Goal: Information Seeking & Learning: Learn about a topic

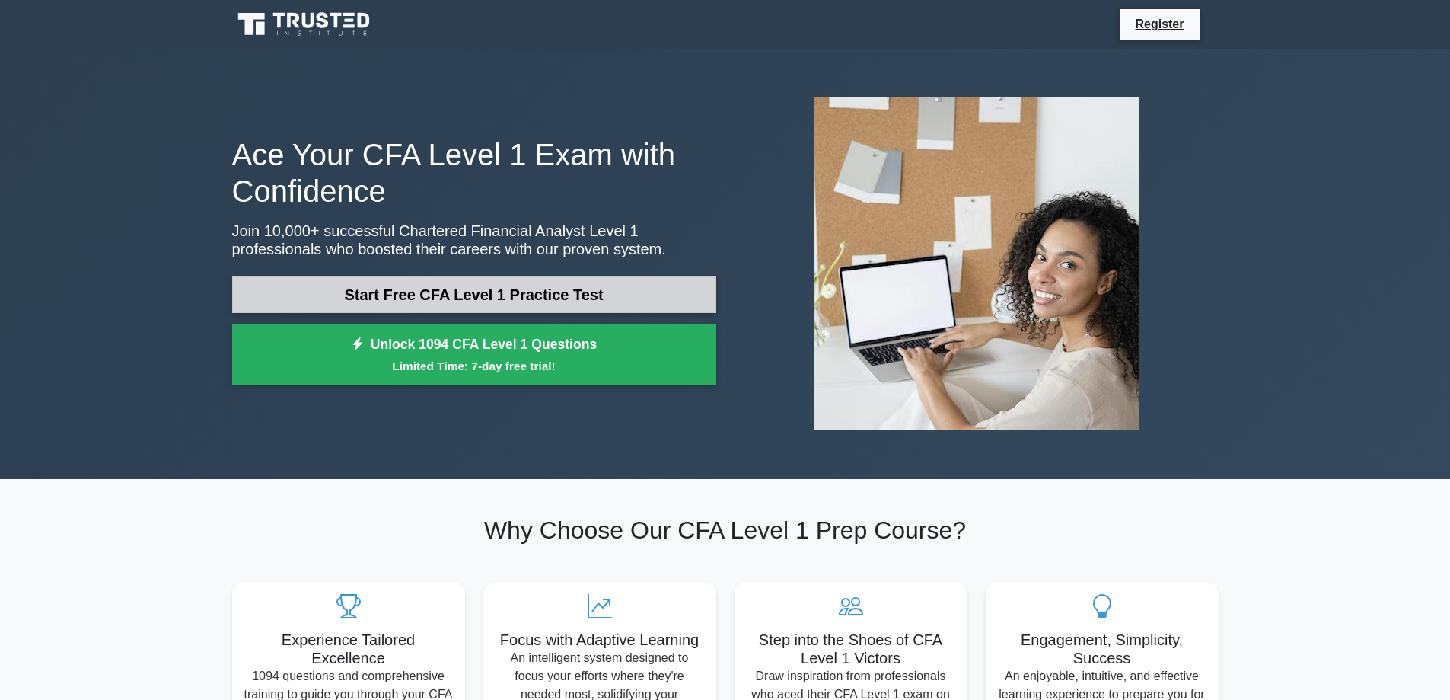
click at [395, 288] on link "Start Free CFA Level 1 Practice Test" at bounding box center [474, 294] width 484 height 37
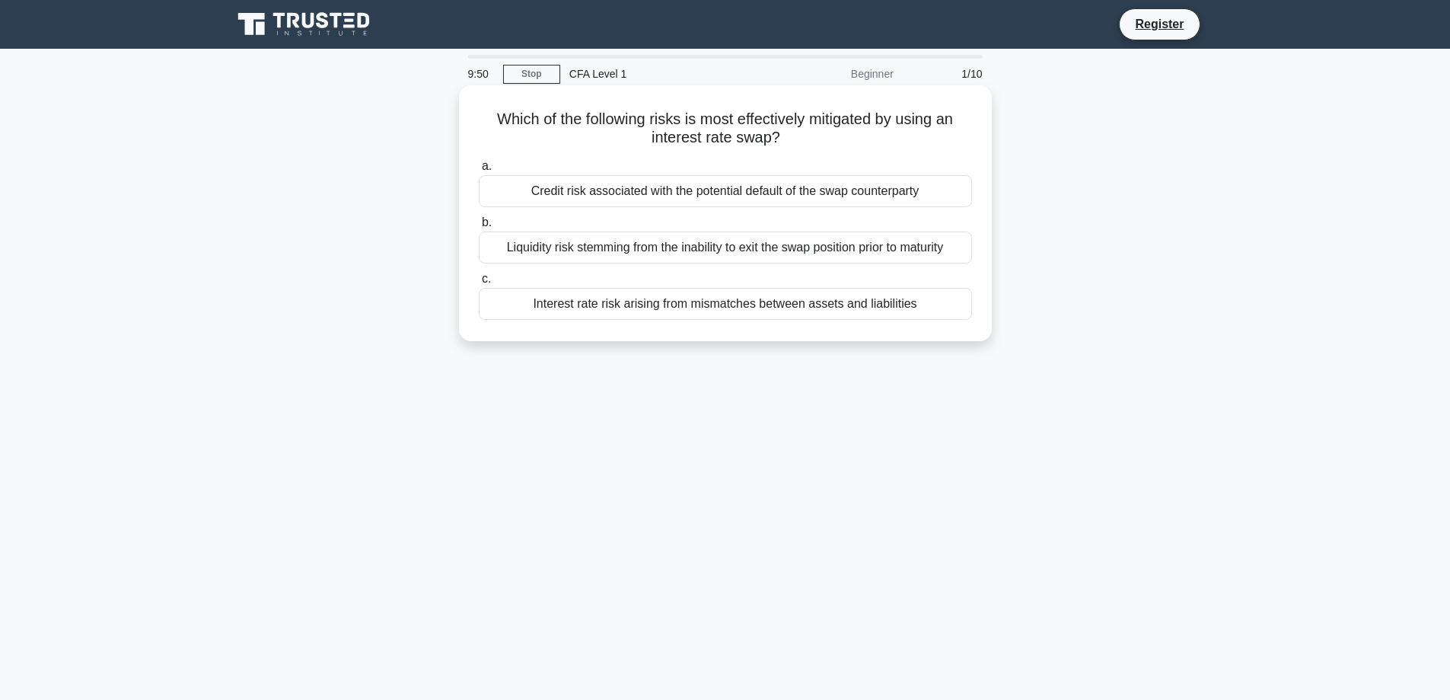
click at [910, 184] on div "Credit risk associated with the potential default of the swap counterparty" at bounding box center [725, 191] width 493 height 32
click at [479, 171] on input "a. Credit risk associated with the potential default of the swap counterparty" at bounding box center [479, 166] width 0 height 10
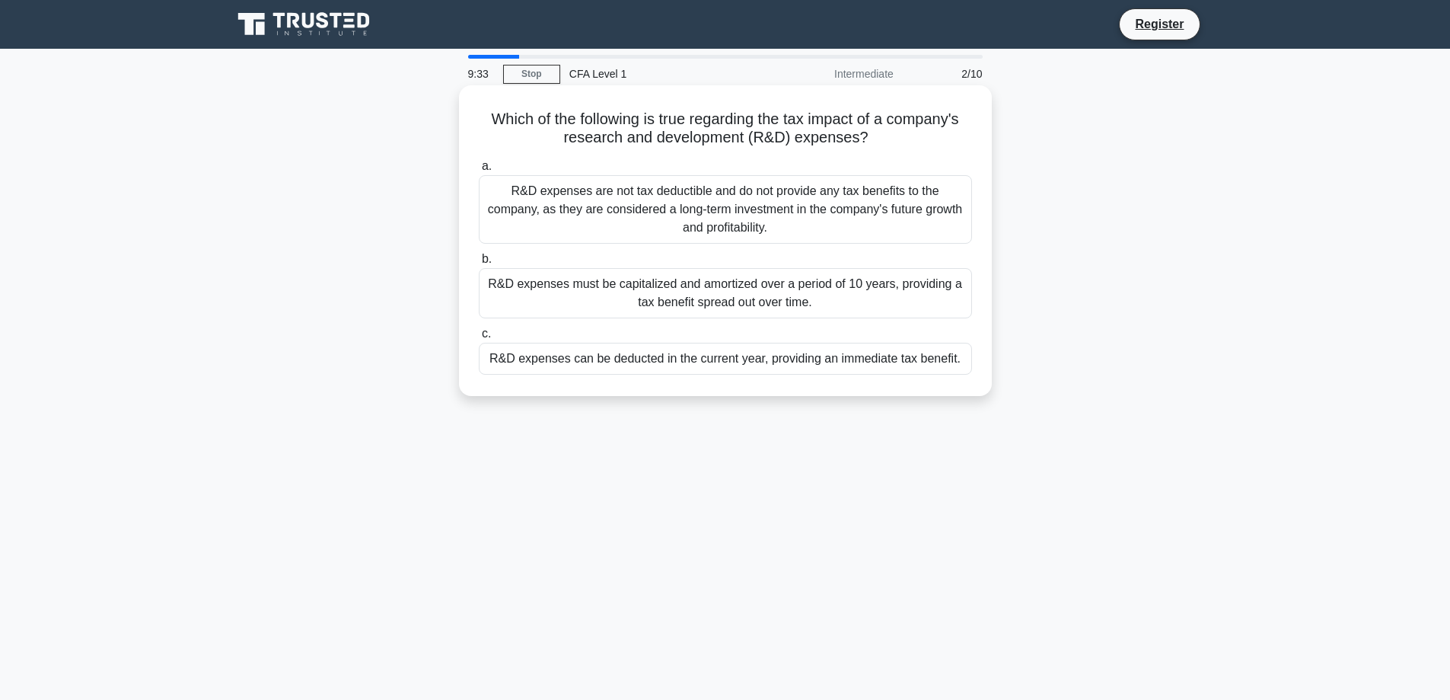
click at [719, 375] on div "R&D expenses can be deducted in the current year, providing an immediate tax be…" at bounding box center [725, 359] width 493 height 32
click at [479, 339] on input "c. R&D expenses can be deducted in the current year, providing an immediate tax…" at bounding box center [479, 334] width 0 height 10
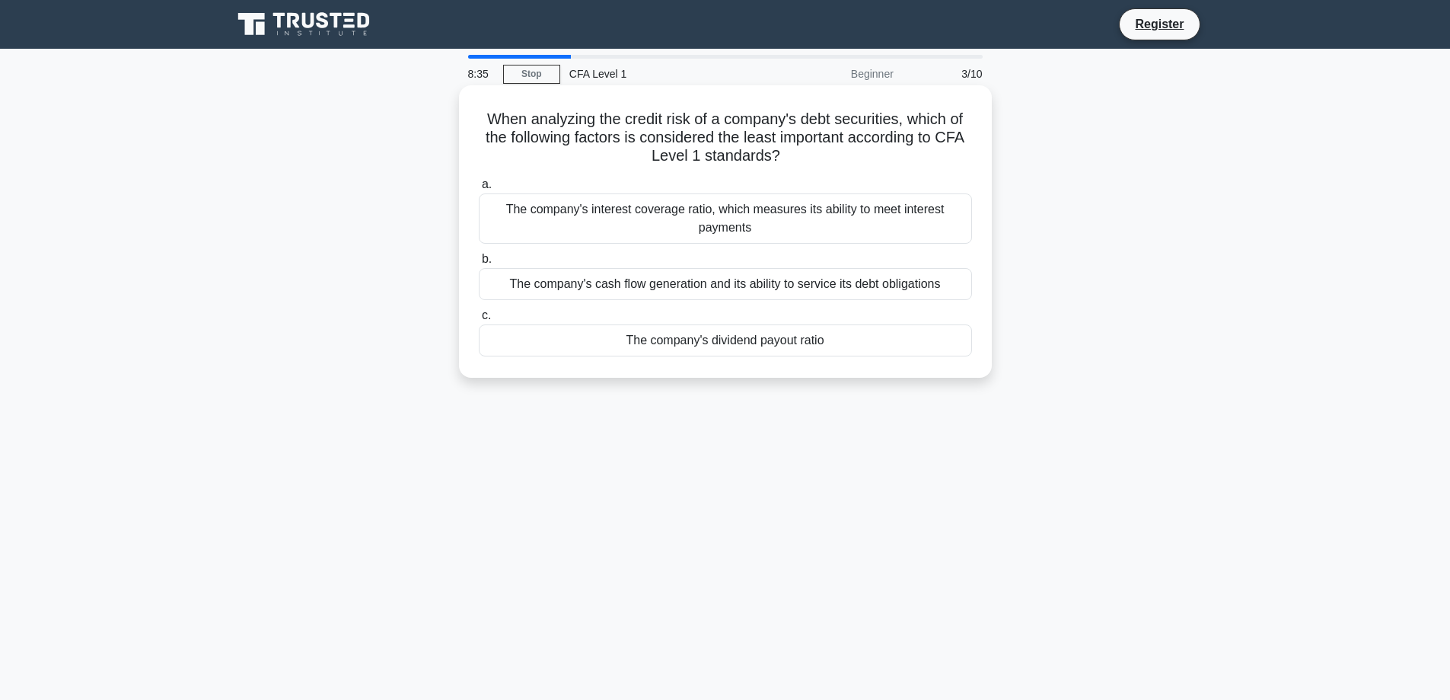
click at [818, 218] on div "The company's interest coverage ratio, which measures its ability to meet inter…" at bounding box center [725, 218] width 493 height 50
click at [479, 190] on input "a. The company's interest coverage ratio, which measures its ability to meet in…" at bounding box center [479, 185] width 0 height 10
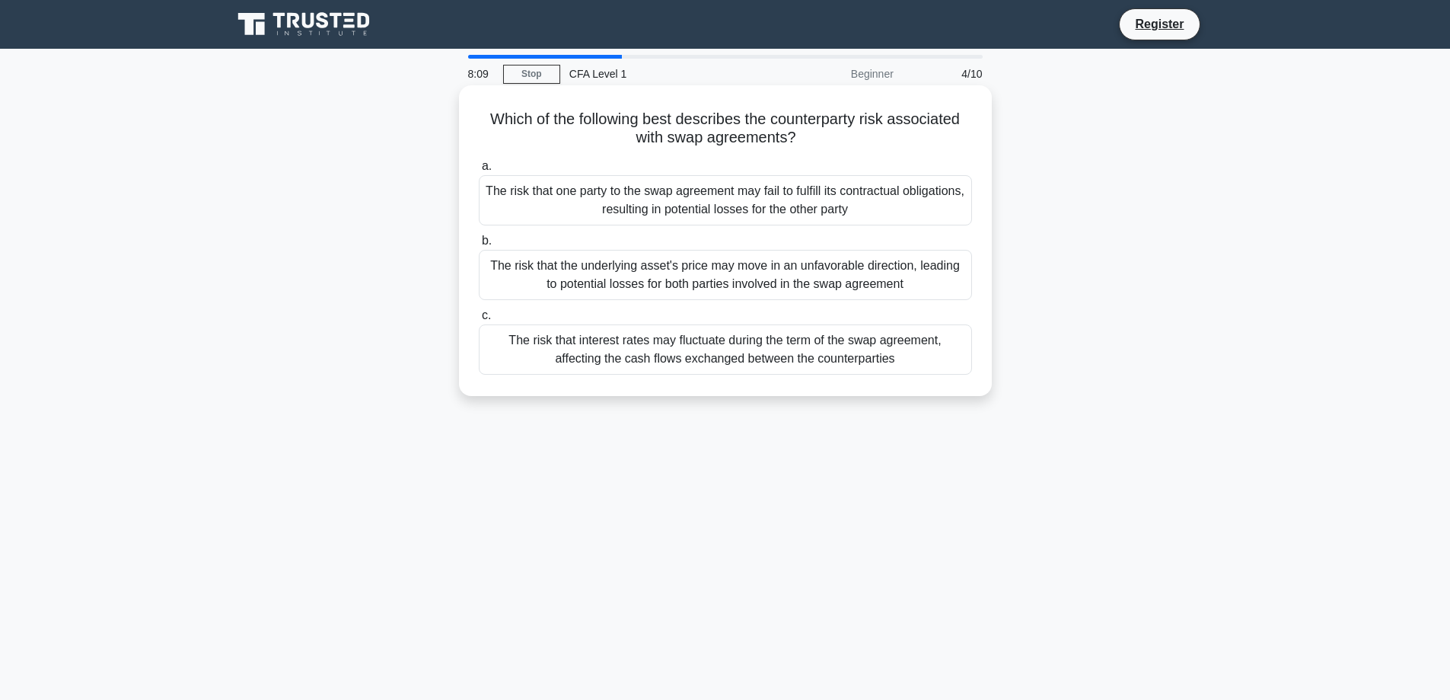
click at [636, 338] on div "The risk that interest rates may fluctuate during the term of the swap agreemen…" at bounding box center [725, 349] width 493 height 50
click at [479, 320] on input "c. The risk that interest rates may fluctuate during the term of the swap agree…" at bounding box center [479, 316] width 0 height 10
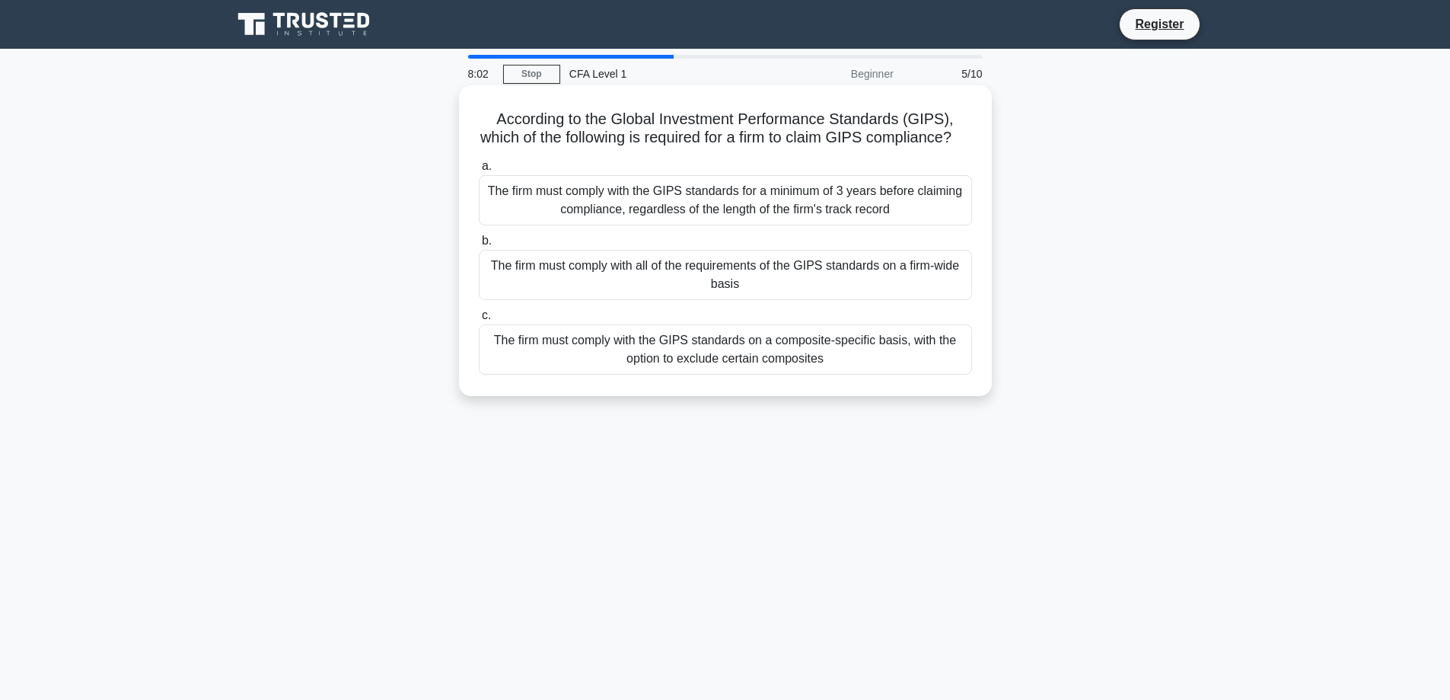
click at [628, 225] on div "The firm must comply with the GIPS standards for a minimum of 3 years before cl…" at bounding box center [725, 200] width 493 height 50
click at [479, 171] on input "a. The firm must comply with the GIPS standards for a minimum of 3 years before…" at bounding box center [479, 166] width 0 height 10
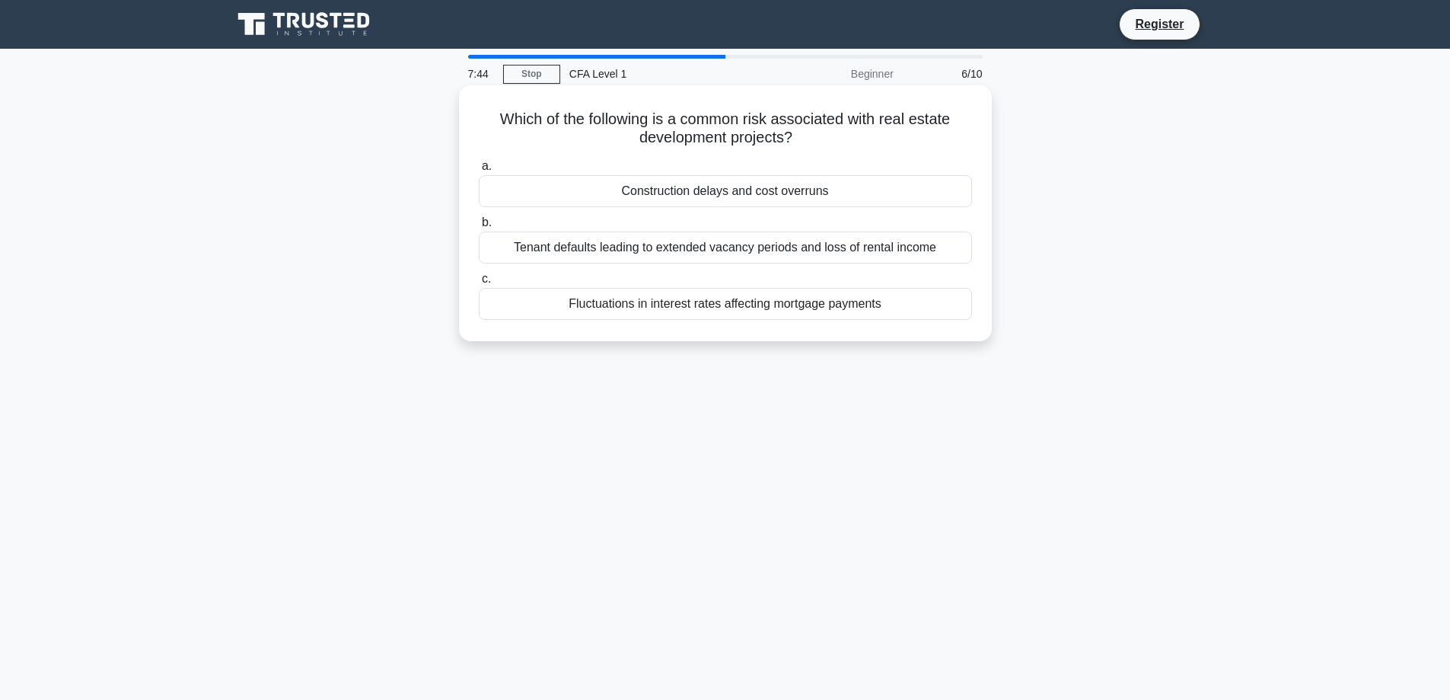
click at [683, 291] on div "Fluctuations in interest rates affecting mortgage payments" at bounding box center [725, 304] width 493 height 32
click at [479, 284] on input "c. Fluctuations in interest rates affecting mortgage payments" at bounding box center [479, 279] width 0 height 10
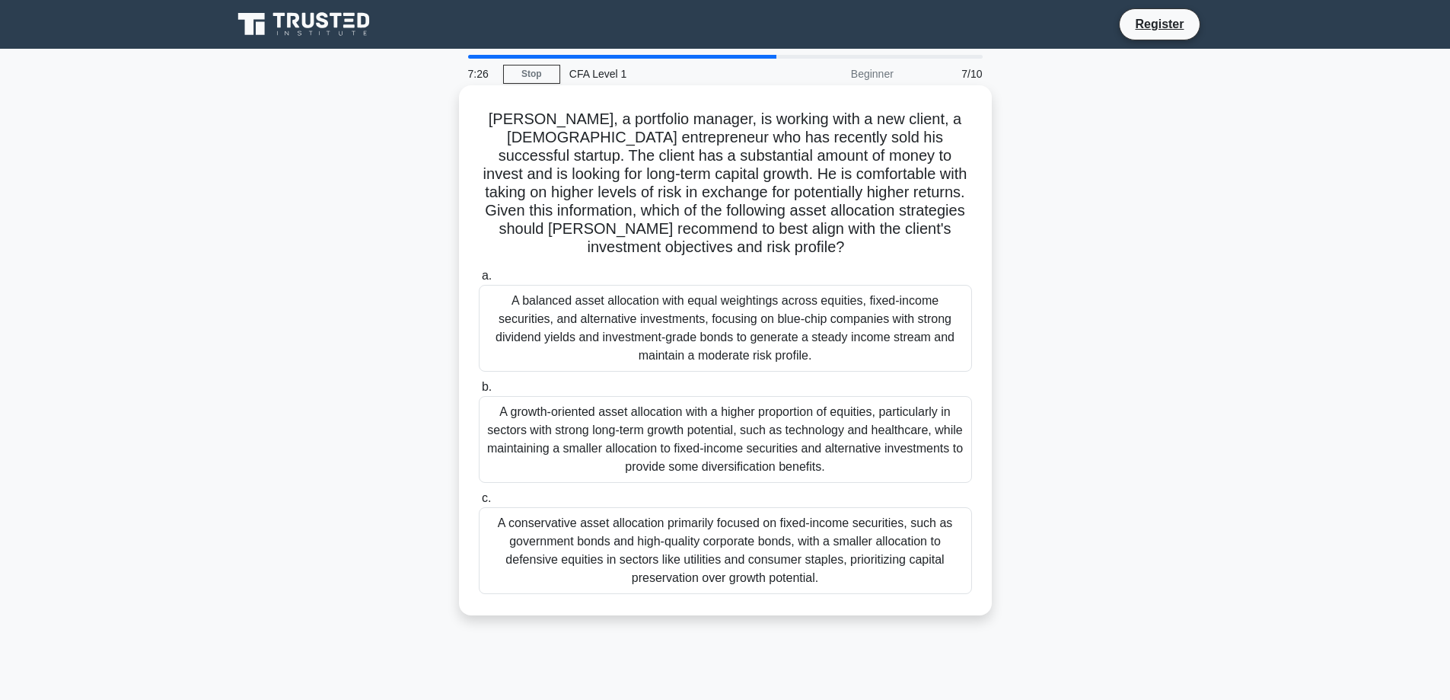
click at [673, 339] on div "A balanced asset allocation with equal weightings across equities, fixed-income…" at bounding box center [725, 328] width 493 height 87
click at [479, 281] on input "a. A balanced asset allocation with equal weightings across equities, fixed-inc…" at bounding box center [479, 276] width 0 height 10
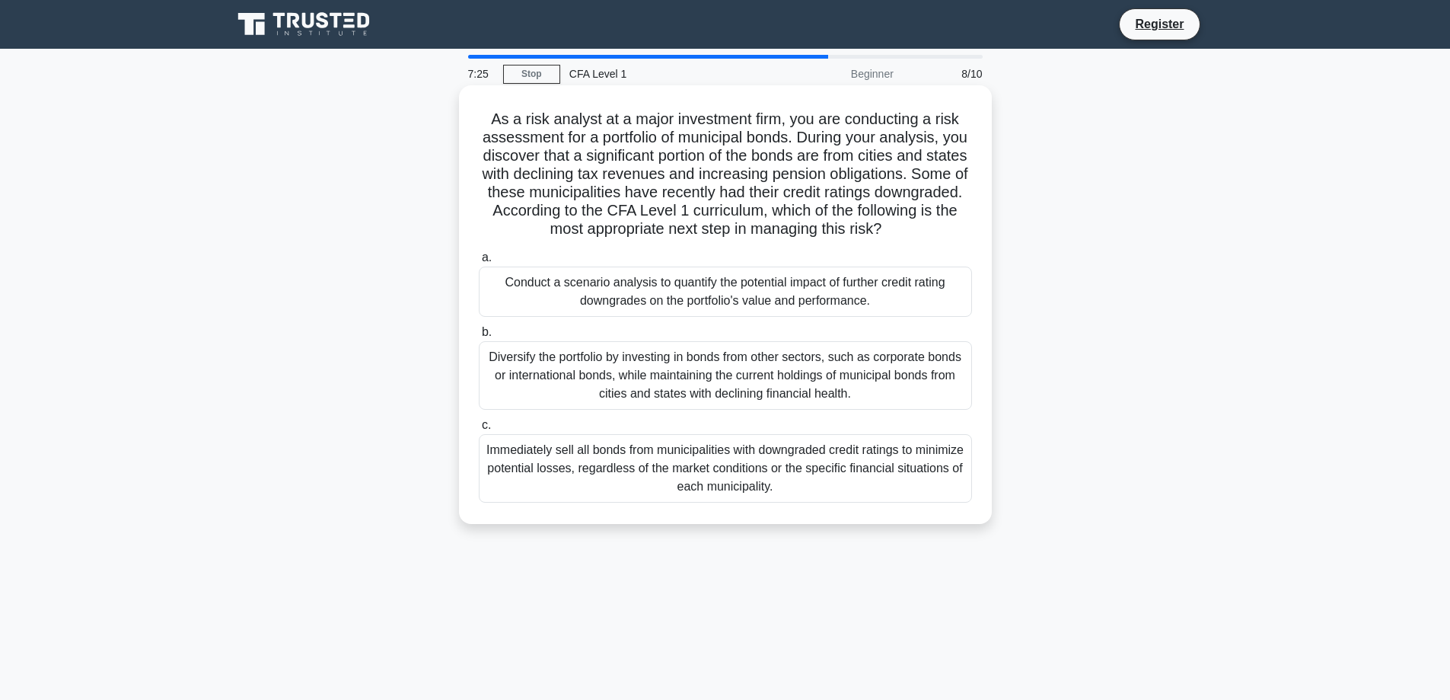
click at [646, 394] on div "Diversify the portfolio by investing in bonds from other sectors, such as corpo…" at bounding box center [725, 375] width 493 height 69
click at [479, 337] on input "b. Diversify the portfolio by investing in bonds from other sectors, such as co…" at bounding box center [479, 332] width 0 height 10
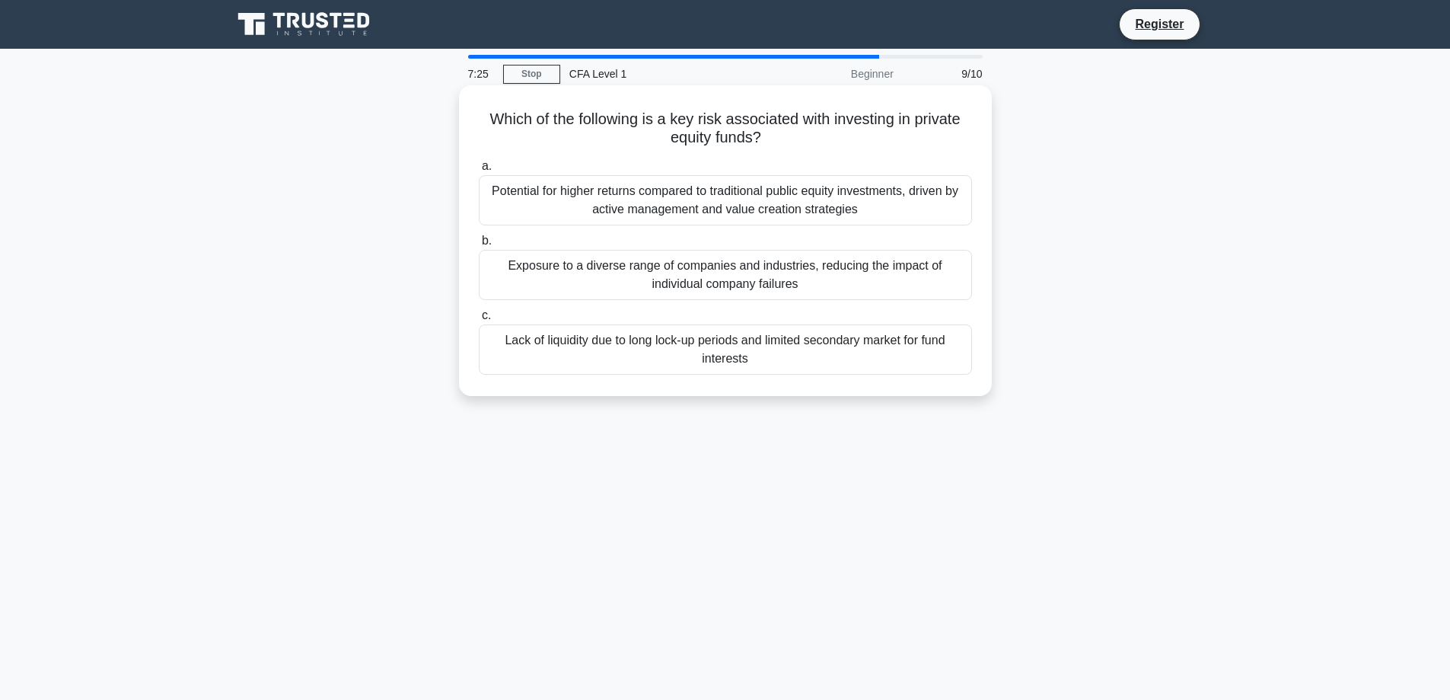
click at [633, 327] on div "Lack of liquidity due to long lock-up periods and limited secondary market for …" at bounding box center [725, 349] width 493 height 50
click at [479, 320] on input "c. Lack of liquidity due to long lock-up periods and limited secondary market f…" at bounding box center [479, 316] width 0 height 10
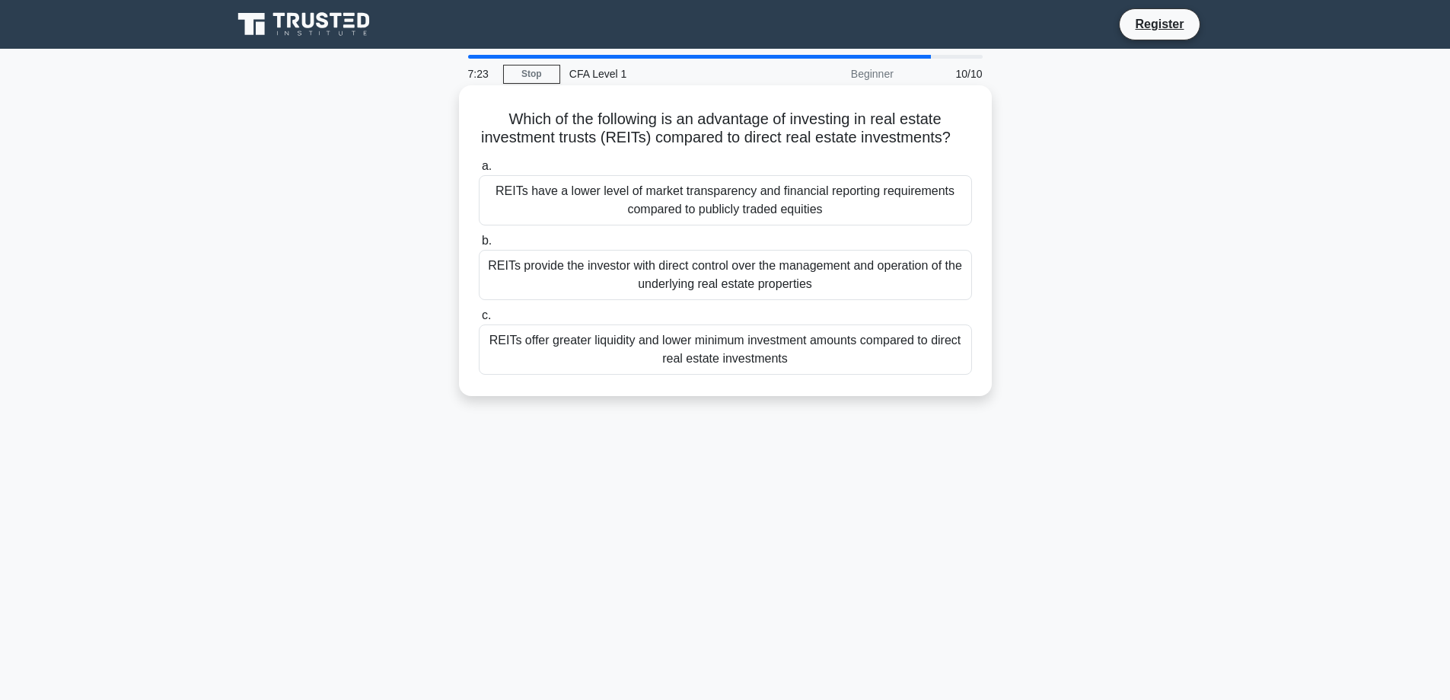
click at [665, 203] on div "REITs have a lower level of market transparency and financial reporting require…" at bounding box center [725, 200] width 493 height 50
click at [479, 171] on input "a. REITs have a lower level of market transparency and financial reporting requ…" at bounding box center [479, 166] width 0 height 10
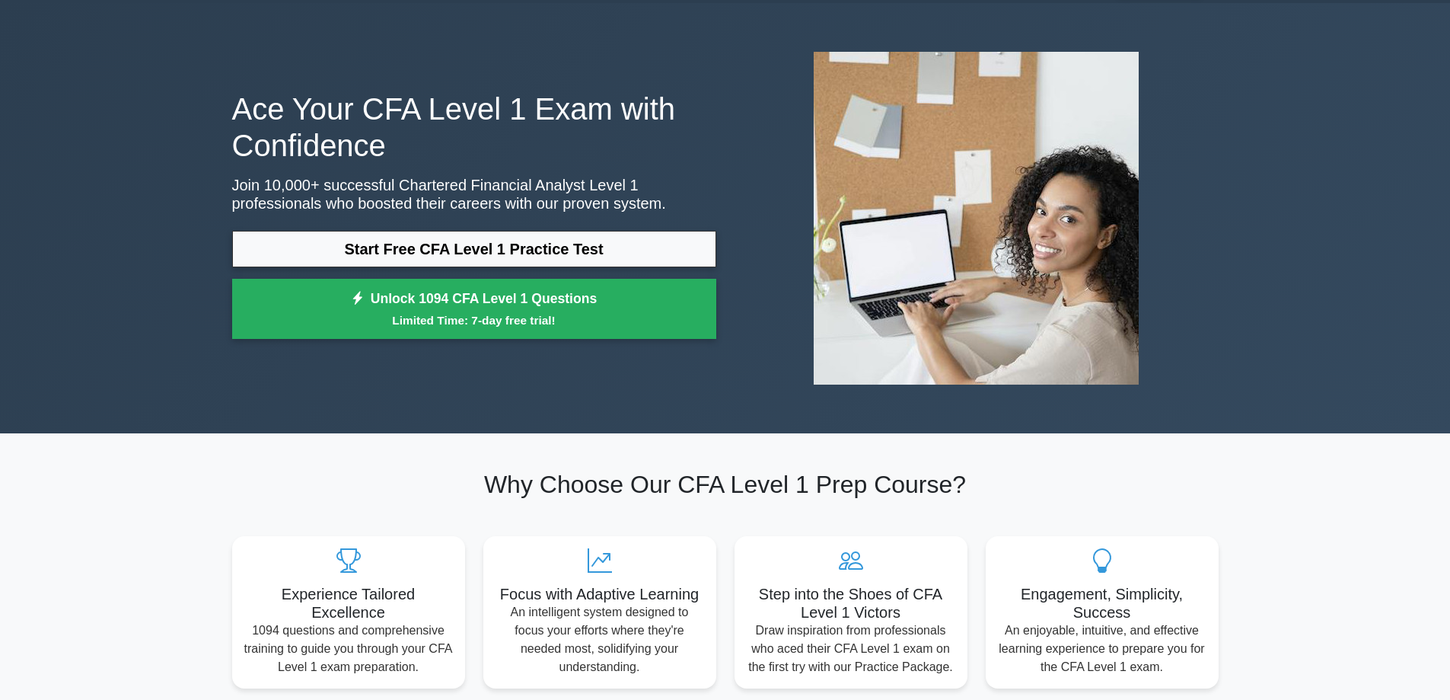
scroll to position [304, 0]
